Goal: Entertainment & Leisure: Browse casually

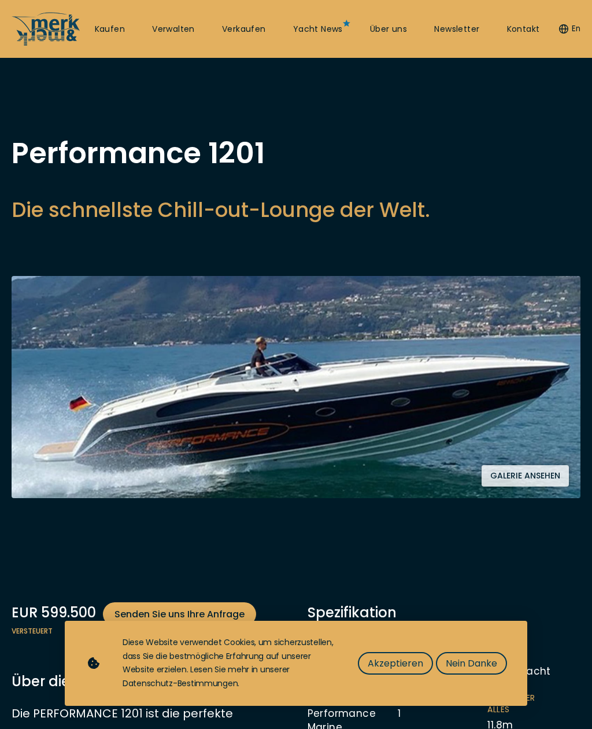
click at [409, 667] on span "Akzeptieren" at bounding box center [396, 663] width 56 height 14
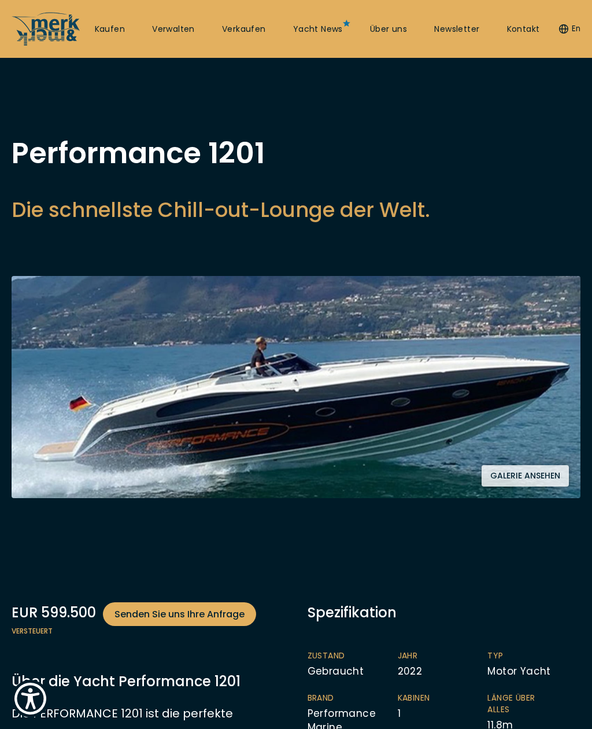
click at [533, 475] on button "Galerie ansehen" at bounding box center [525, 475] width 87 height 21
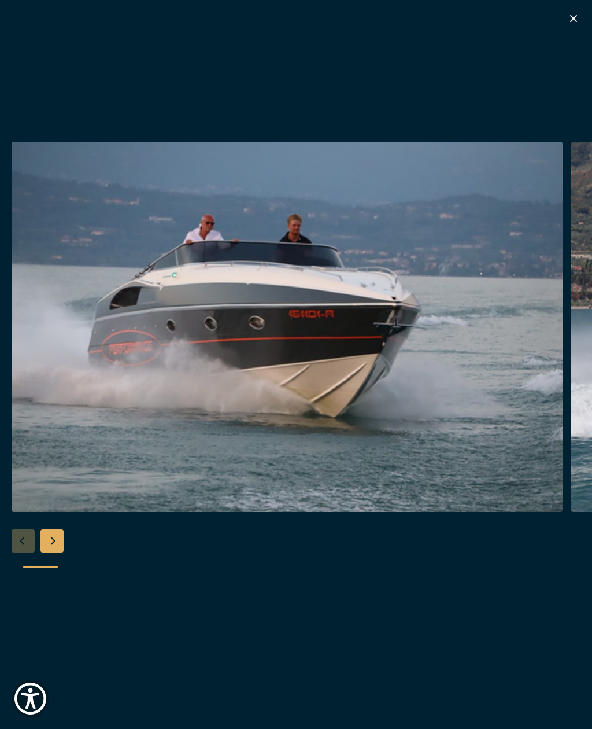
click at [63, 545] on div "Next slide" at bounding box center [51, 540] width 23 height 23
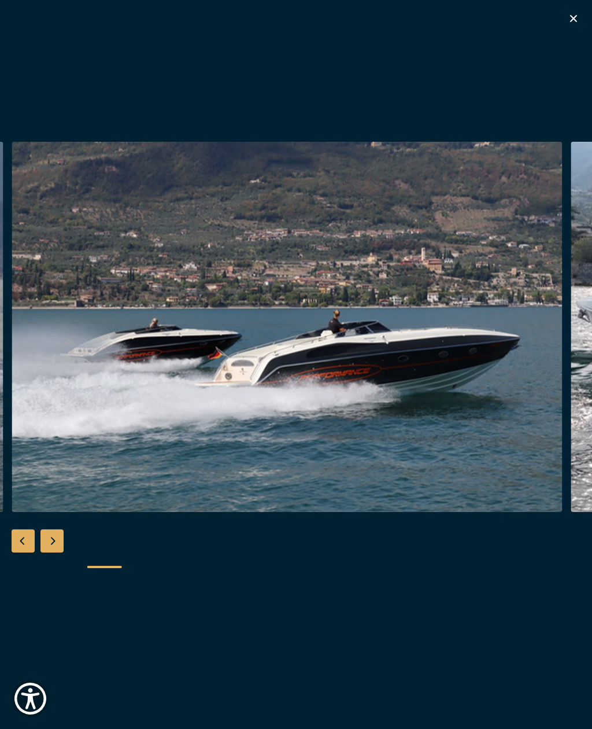
click at [56, 546] on div "Next slide" at bounding box center [51, 540] width 23 height 23
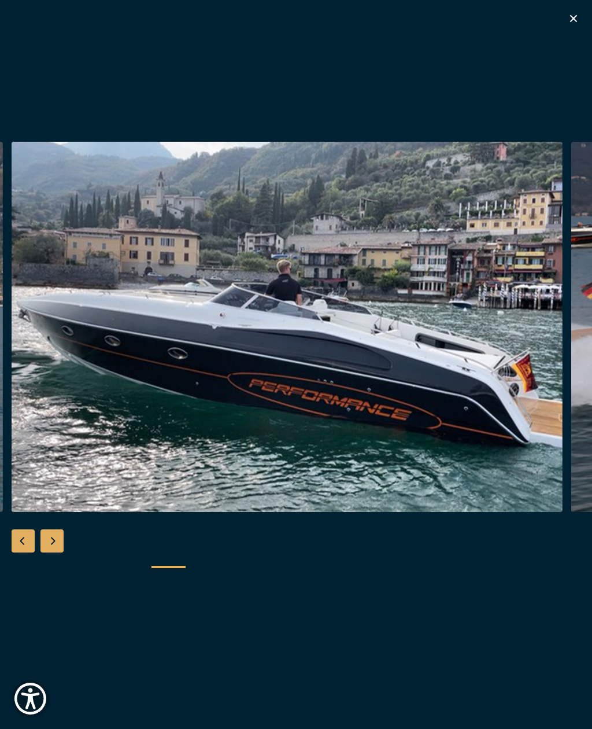
click at [55, 542] on div "Next slide" at bounding box center [51, 540] width 23 height 23
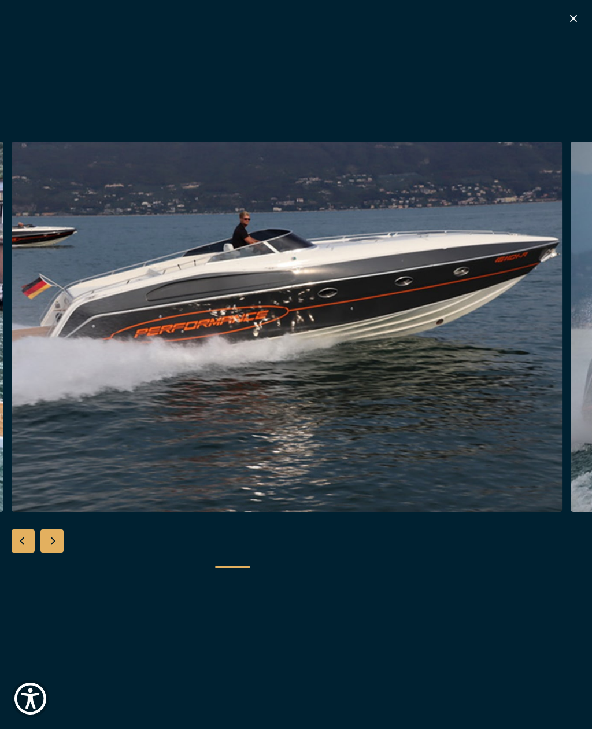
click at [58, 541] on div "Next slide" at bounding box center [51, 540] width 23 height 23
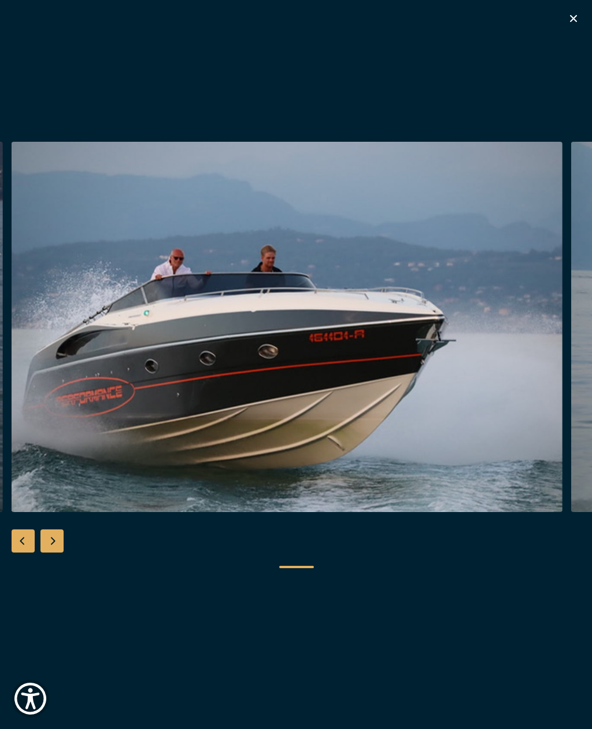
click at [56, 542] on div "Next slide" at bounding box center [51, 540] width 23 height 23
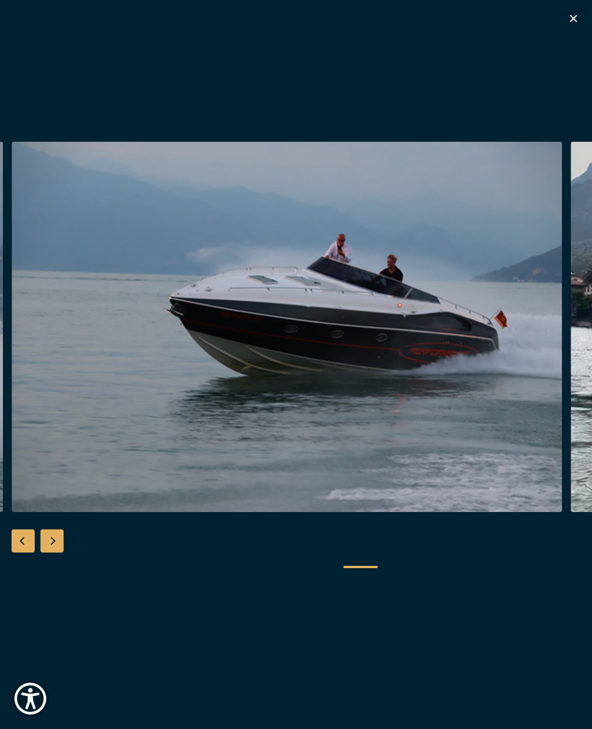
click at [53, 537] on div "Next slide" at bounding box center [51, 540] width 23 height 23
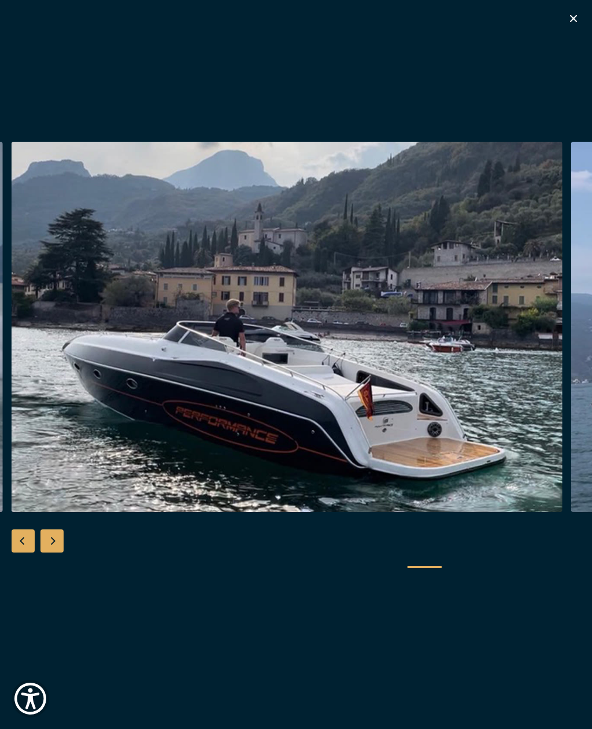
click at [56, 541] on div "Next slide" at bounding box center [51, 540] width 23 height 23
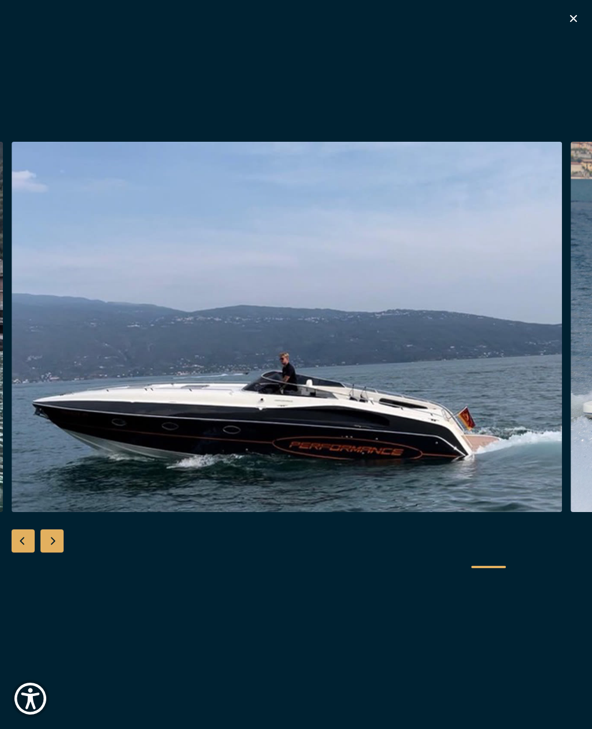
click at [55, 540] on div "Next slide" at bounding box center [51, 540] width 23 height 23
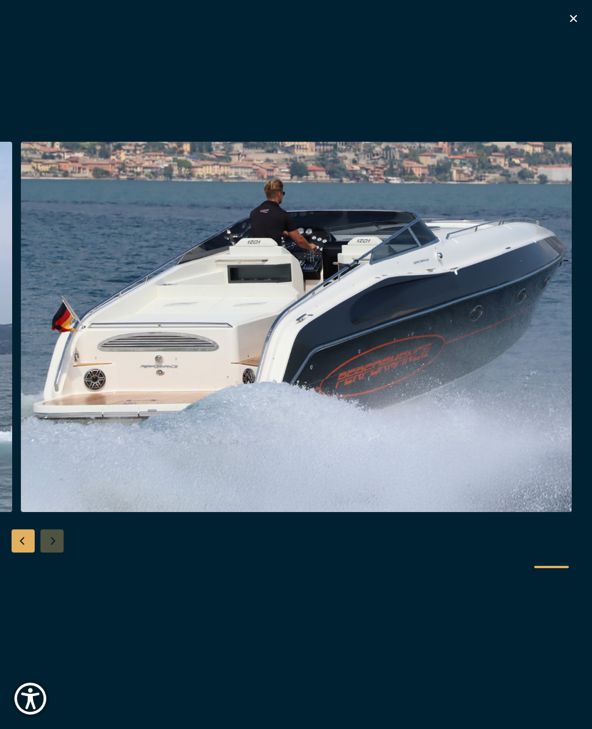
click at [51, 537] on div at bounding box center [296, 364] width 592 height 445
click at [573, 15] on icon "button" at bounding box center [574, 19] width 14 height 14
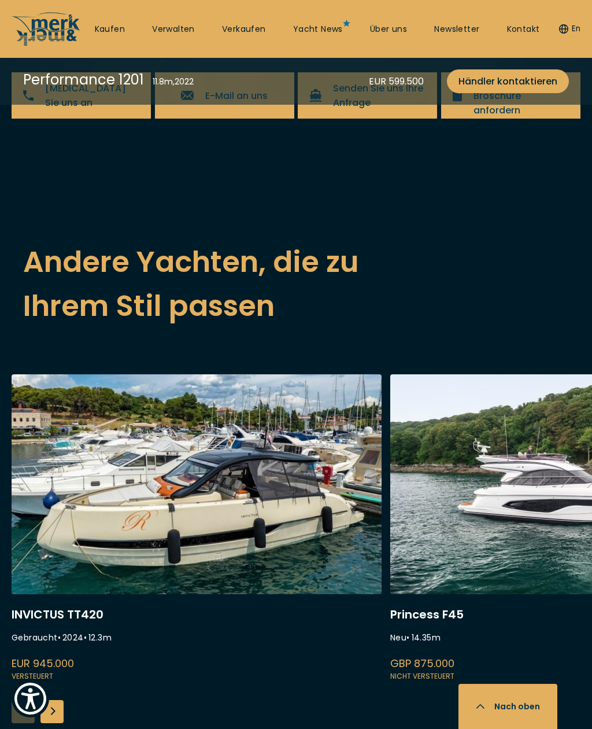
scroll to position [2709, 0]
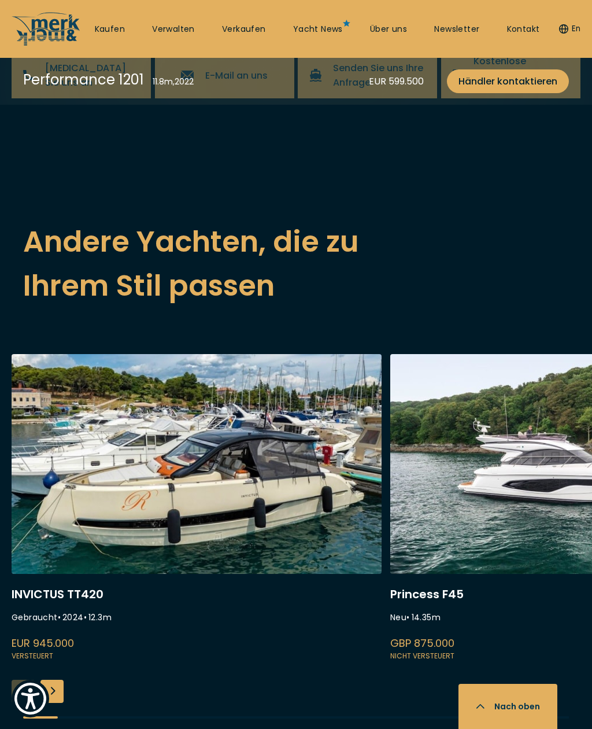
click at [46, 680] on div "Next slide" at bounding box center [51, 691] width 23 height 23
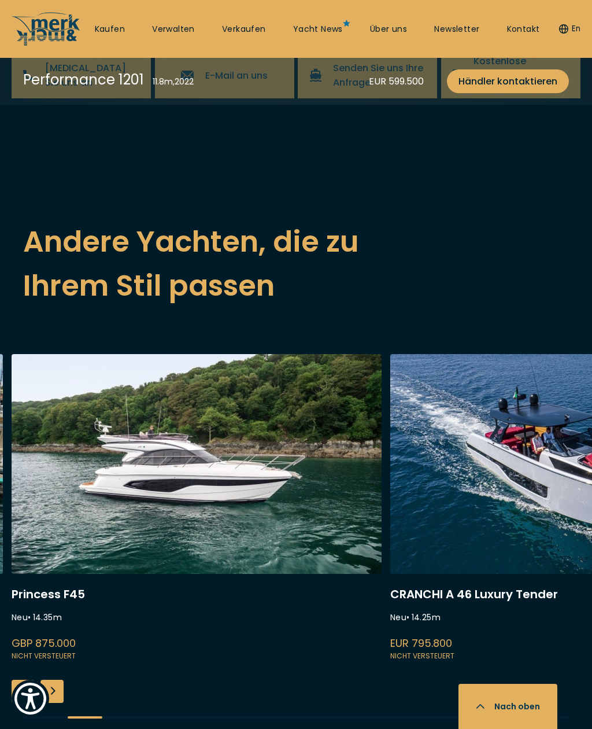
click at [43, 680] on div "Next slide" at bounding box center [51, 691] width 23 height 23
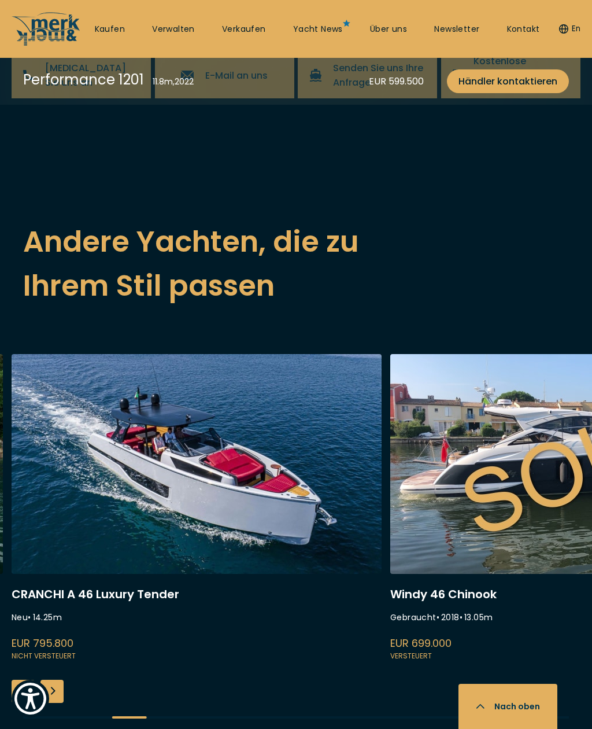
click at [50, 680] on div "Next slide" at bounding box center [51, 691] width 23 height 23
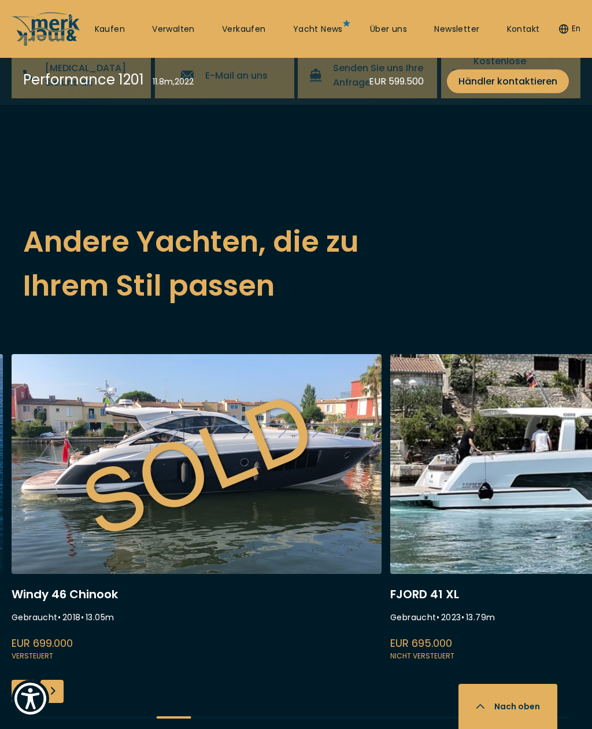
click at [47, 680] on div "Next slide" at bounding box center [51, 691] width 23 height 23
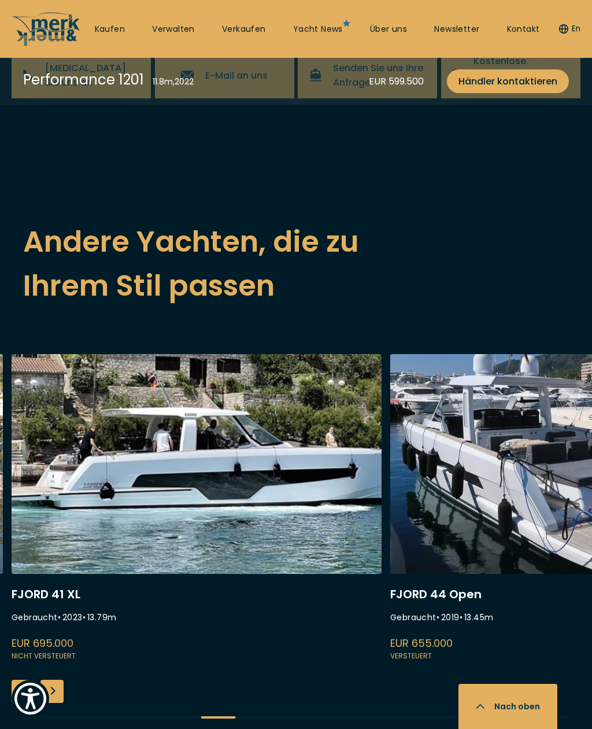
click at [46, 680] on div "Next slide" at bounding box center [51, 691] width 23 height 23
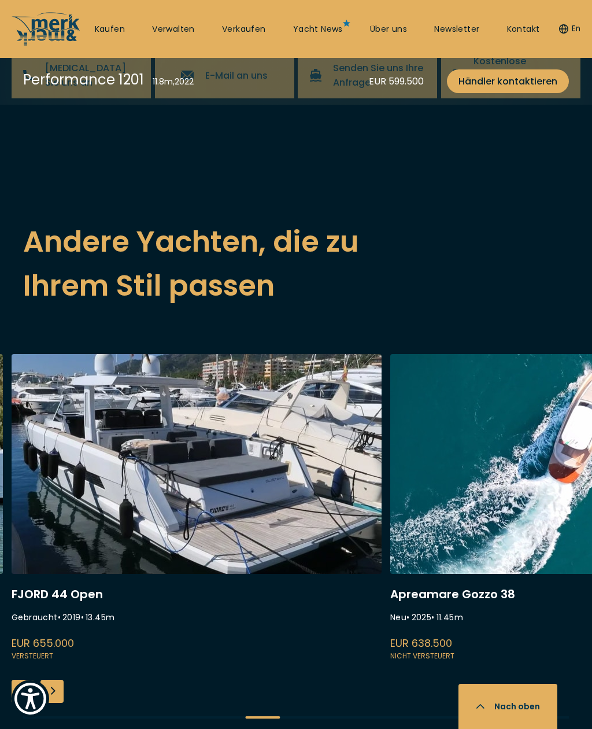
click at [51, 680] on div "Next slide" at bounding box center [51, 691] width 23 height 23
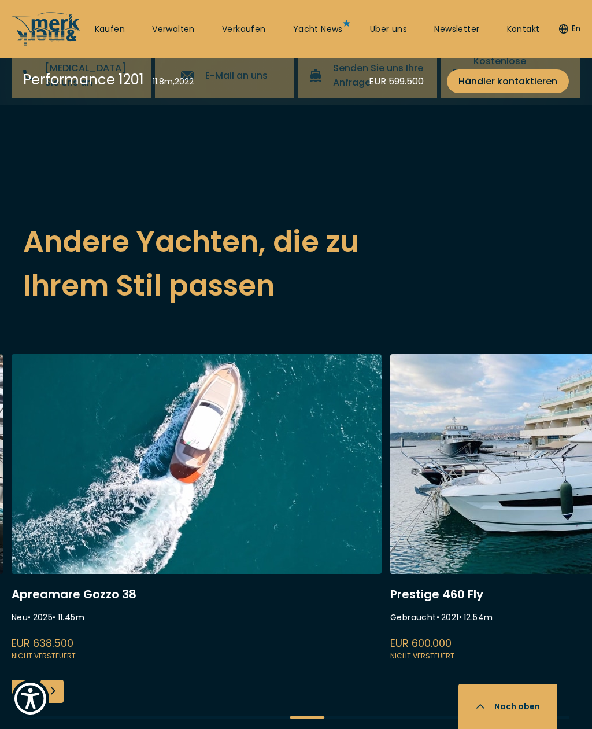
click at [48, 680] on div "Next slide" at bounding box center [51, 691] width 23 height 23
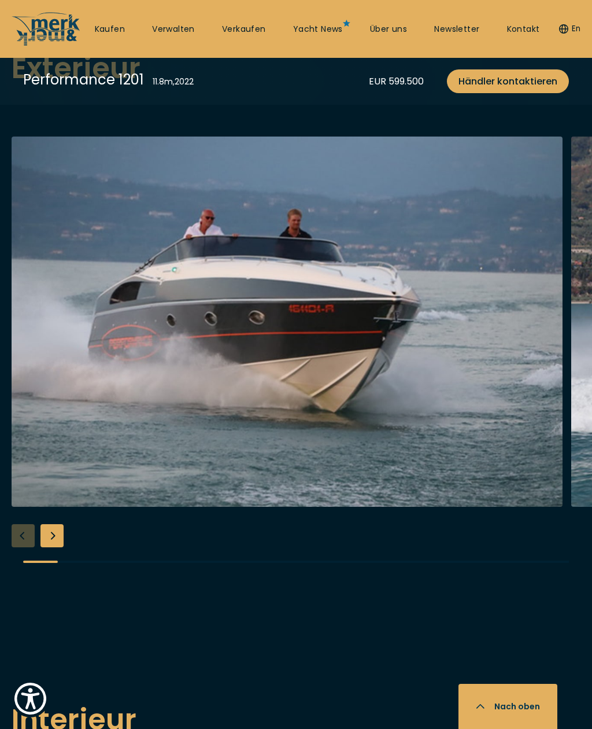
scroll to position [1264, 0]
